Goal: Information Seeking & Learning: Learn about a topic

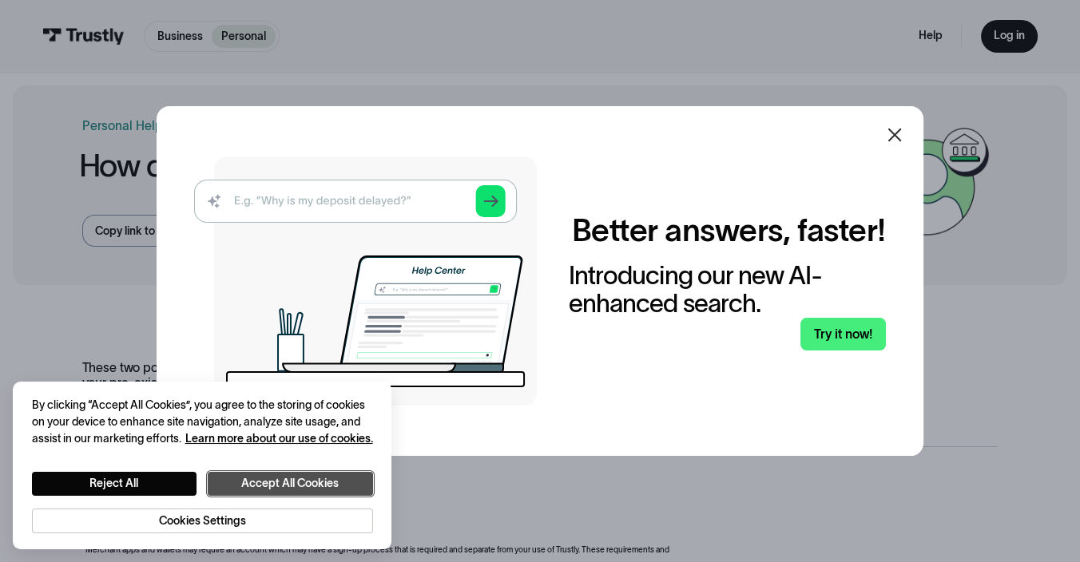
click at [289, 486] on button "Accept All Cookies" at bounding box center [290, 484] width 165 height 24
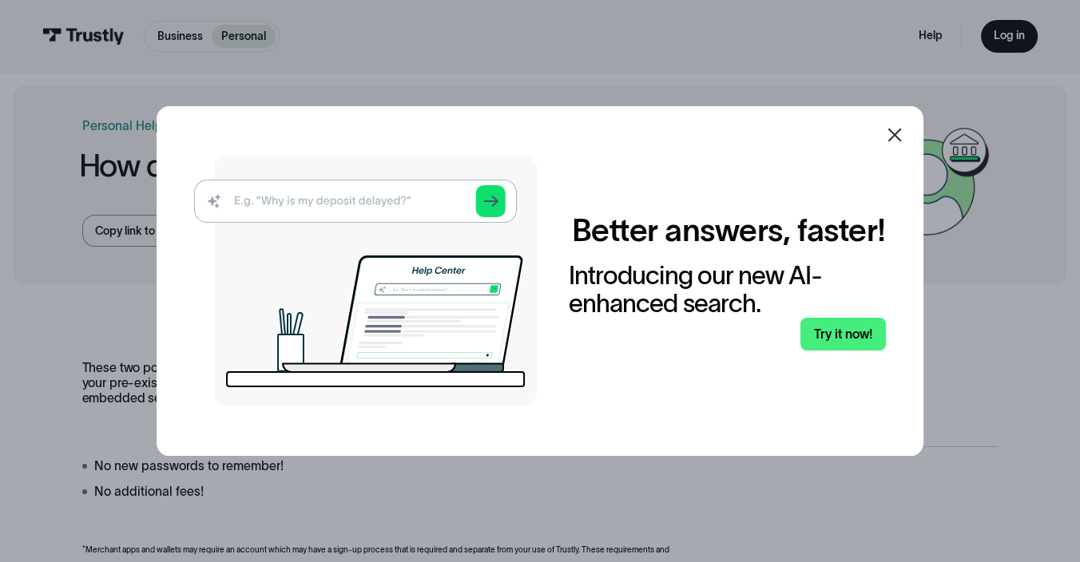
click at [914, 129] on div at bounding box center [894, 135] width 38 height 38
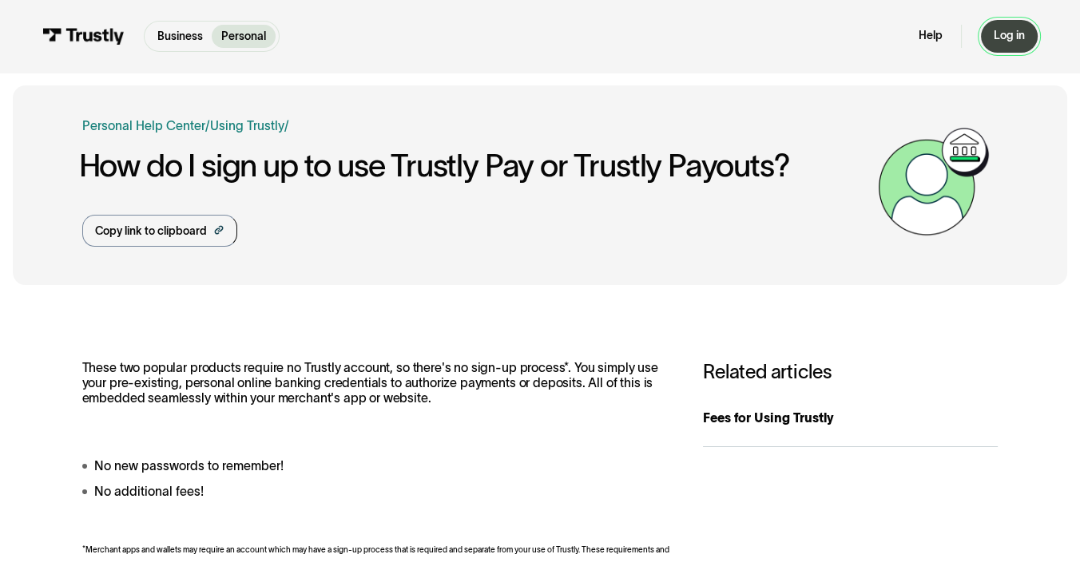
click at [1006, 38] on div "Log in" at bounding box center [1009, 36] width 31 height 14
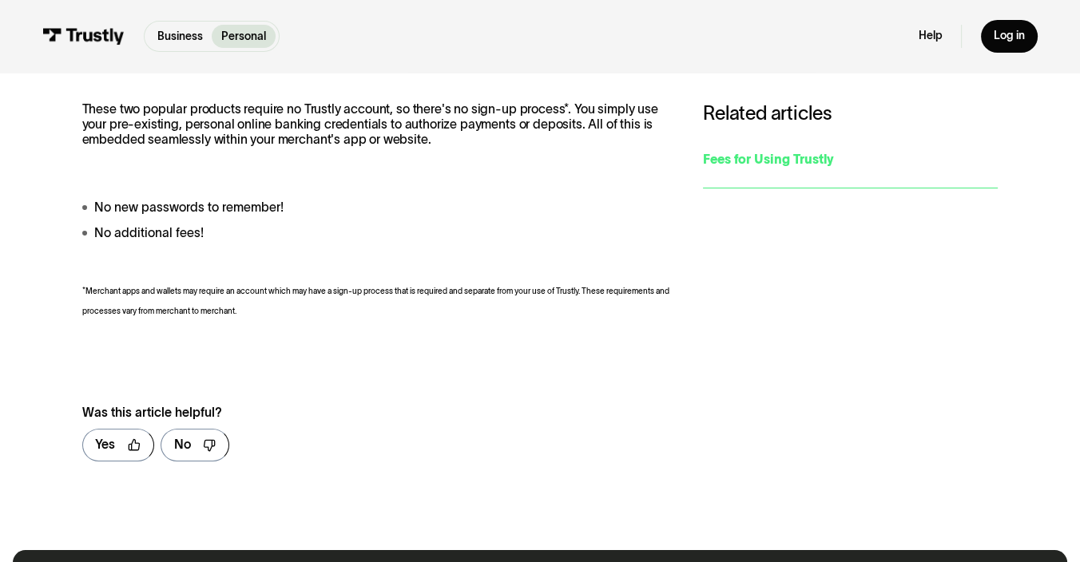
click at [810, 160] on div "Fees for Using Trustly" at bounding box center [850, 159] width 295 height 19
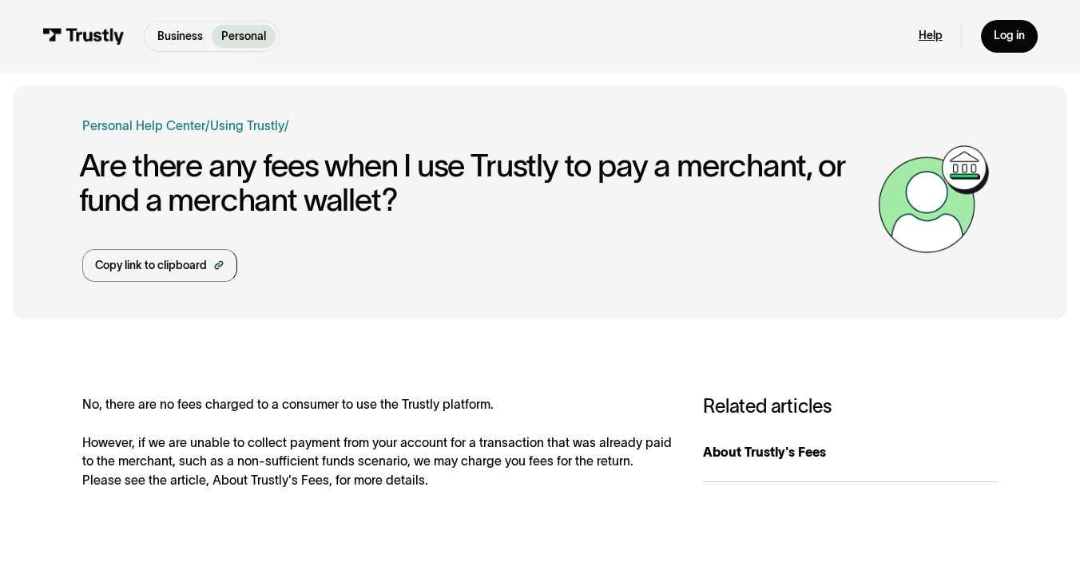
click at [934, 38] on link "Help" at bounding box center [931, 36] width 24 height 14
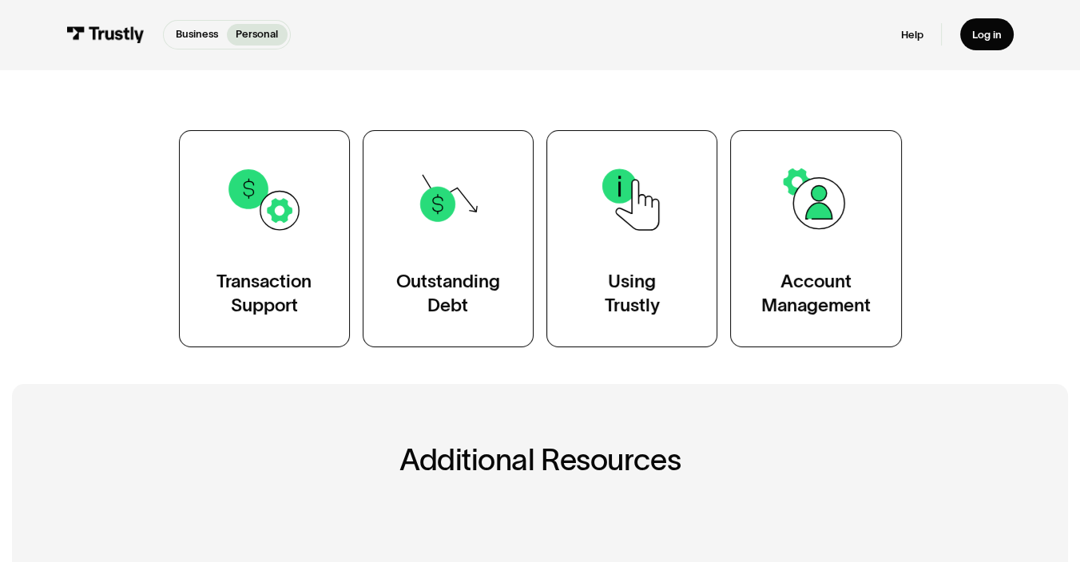
scroll to position [432, 0]
